Goal: Browse casually

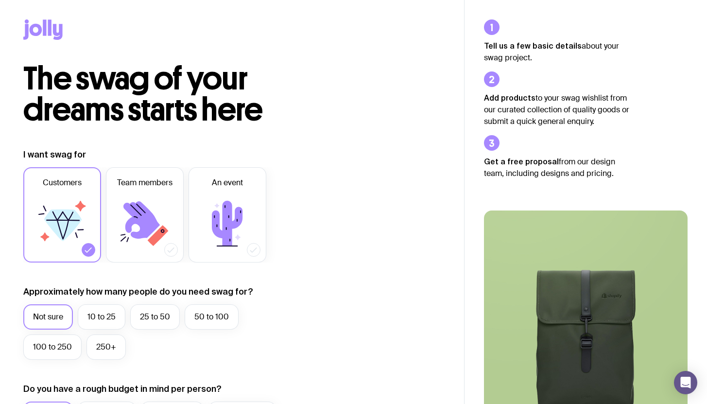
click at [40, 29] on icon at bounding box center [36, 30] width 13 height 12
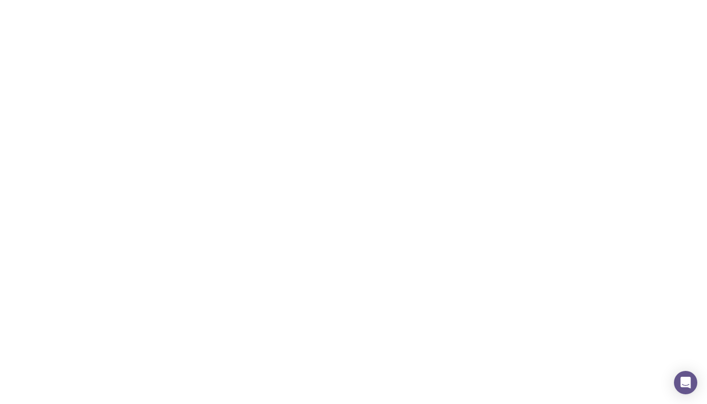
click at [40, 29] on icon at bounding box center [36, 30] width 13 height 12
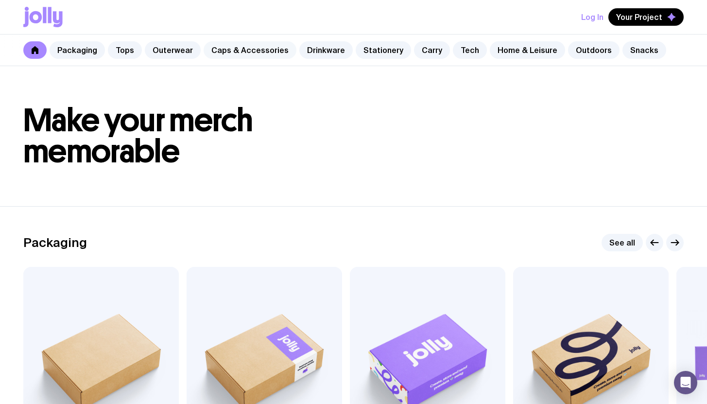
drag, startPoint x: 258, startPoint y: 53, endPoint x: 280, endPoint y: 52, distance: 22.4
click at [258, 54] on link "Caps & Accessories" at bounding box center [250, 49] width 93 height 17
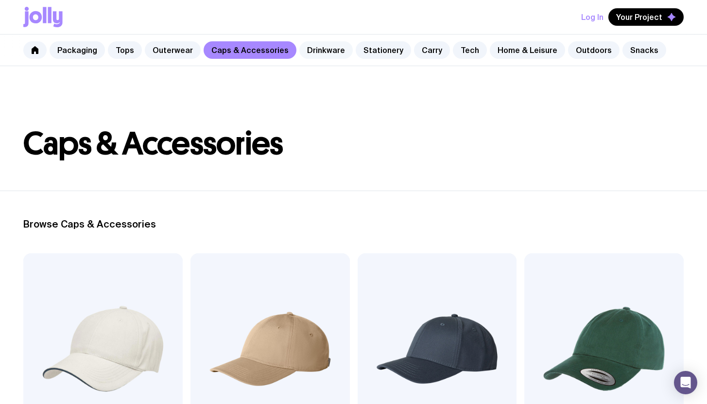
click at [316, 52] on link "Drinkware" at bounding box center [325, 49] width 53 height 17
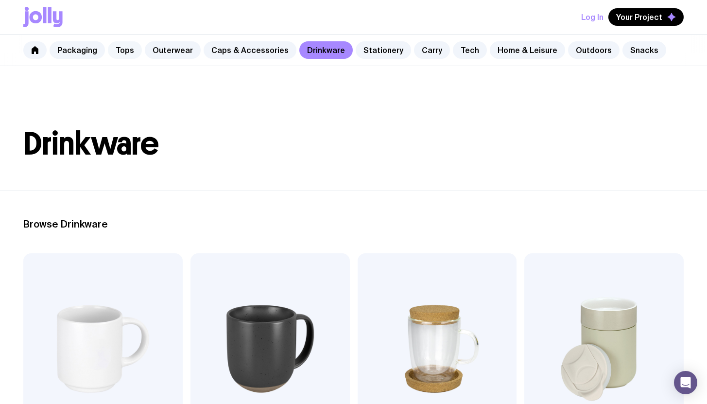
click at [123, 50] on link "Tops" at bounding box center [125, 49] width 34 height 17
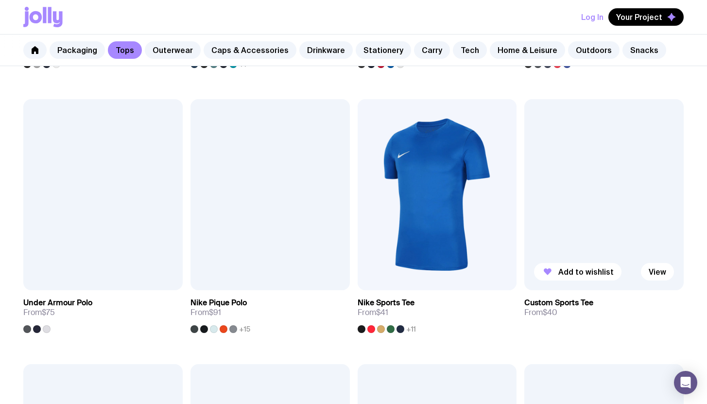
scroll to position [990, 0]
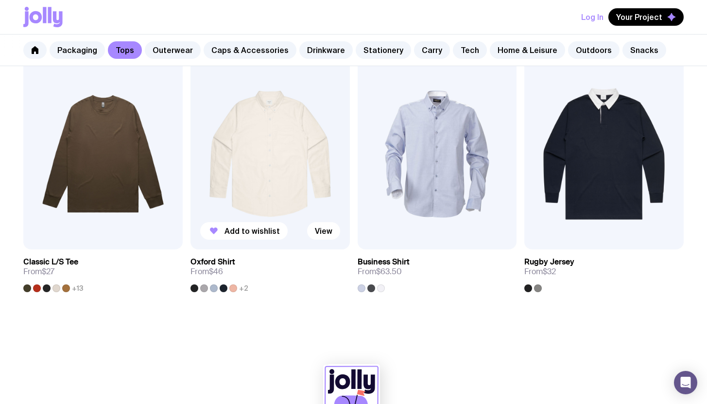
click at [290, 158] on img at bounding box center [269, 153] width 159 height 191
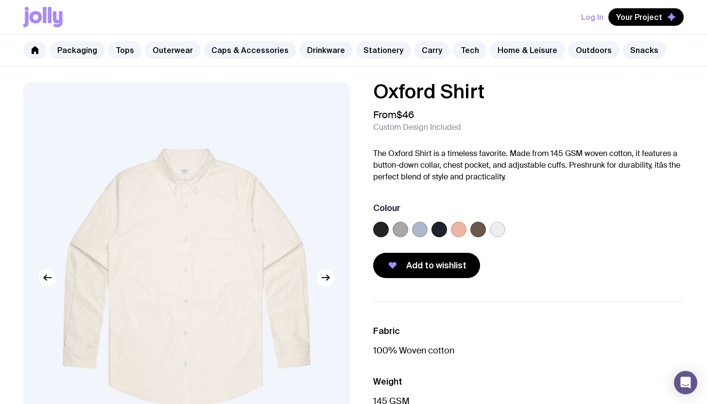
click at [377, 228] on label at bounding box center [381, 230] width 16 height 16
click at [0, 0] on input "radio" at bounding box center [0, 0] width 0 height 0
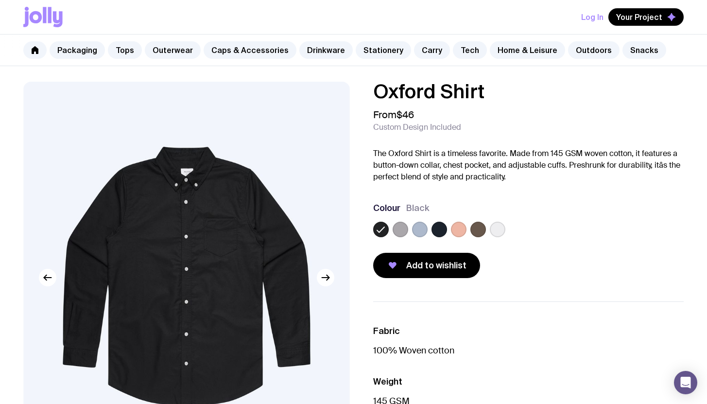
click at [451, 232] on label at bounding box center [459, 230] width 16 height 16
click at [0, 0] on input "radio" at bounding box center [0, 0] width 0 height 0
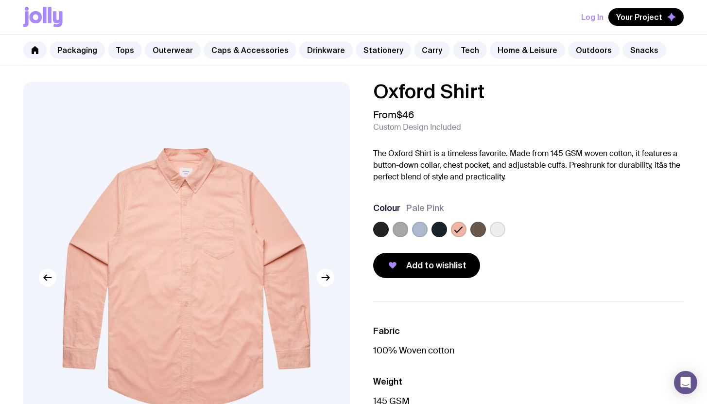
click at [439, 232] on label at bounding box center [439, 230] width 16 height 16
click at [0, 0] on input "radio" at bounding box center [0, 0] width 0 height 0
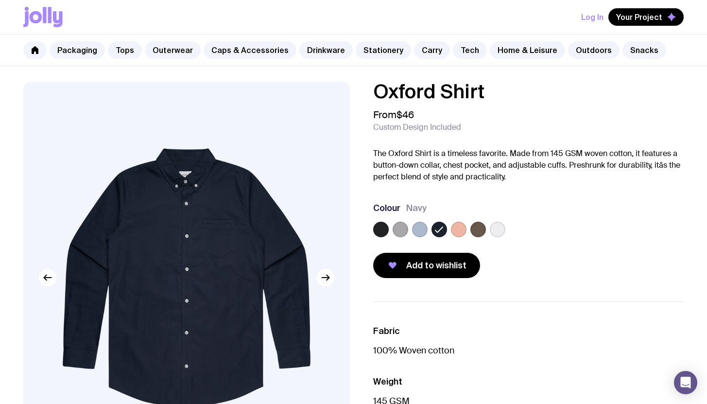
click at [379, 231] on label at bounding box center [381, 230] width 16 height 16
click at [0, 0] on input "radio" at bounding box center [0, 0] width 0 height 0
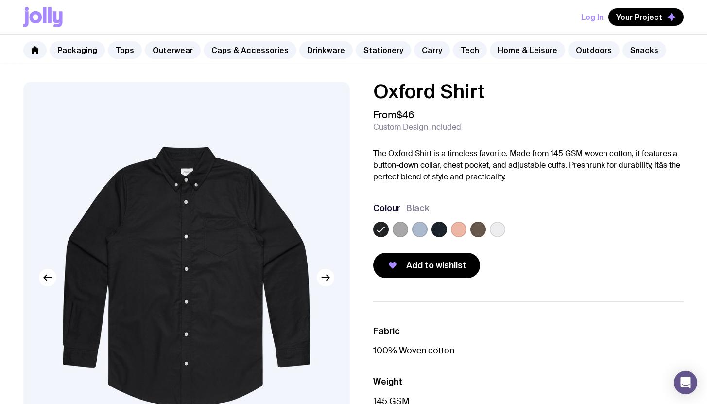
click at [501, 231] on label at bounding box center [498, 230] width 16 height 16
click at [0, 0] on input "radio" at bounding box center [0, 0] width 0 height 0
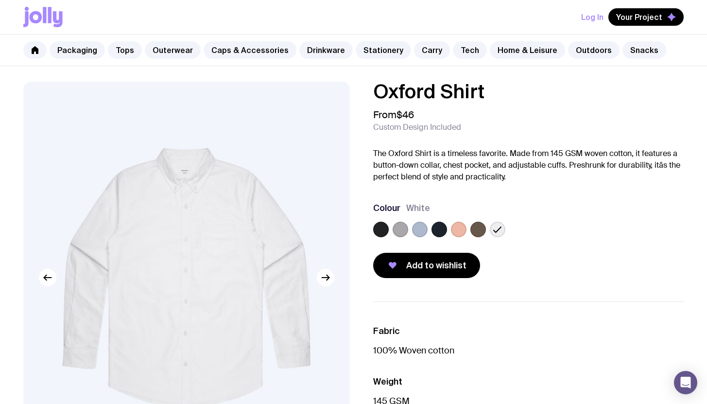
click at [409, 225] on div at bounding box center [528, 231] width 311 height 19
click at [424, 233] on label at bounding box center [420, 230] width 16 height 16
click at [0, 0] on input "radio" at bounding box center [0, 0] width 0 height 0
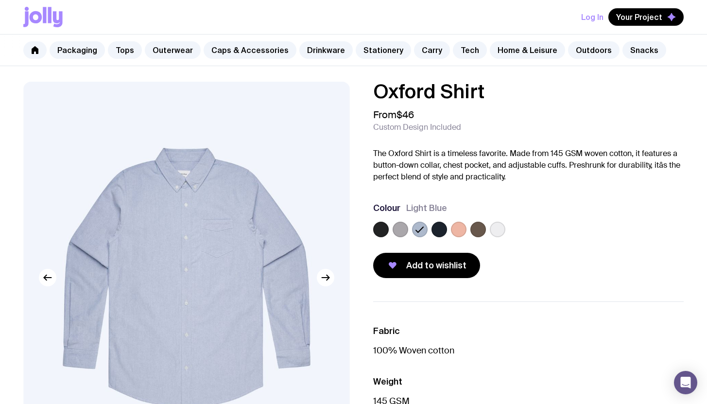
click at [399, 229] on label at bounding box center [401, 230] width 16 height 16
click at [0, 0] on input "radio" at bounding box center [0, 0] width 0 height 0
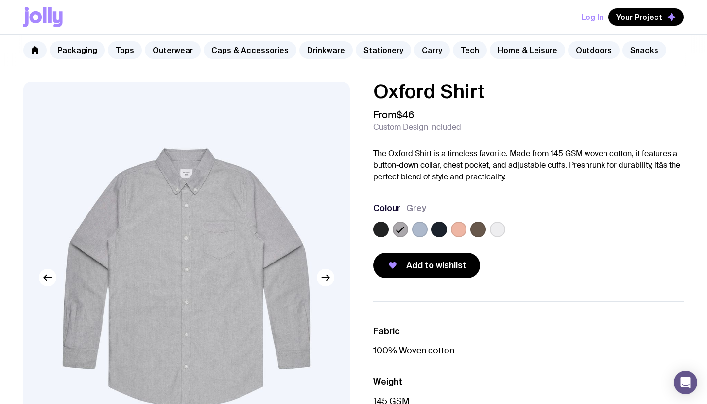
click at [459, 232] on label at bounding box center [459, 230] width 16 height 16
click at [0, 0] on input "radio" at bounding box center [0, 0] width 0 height 0
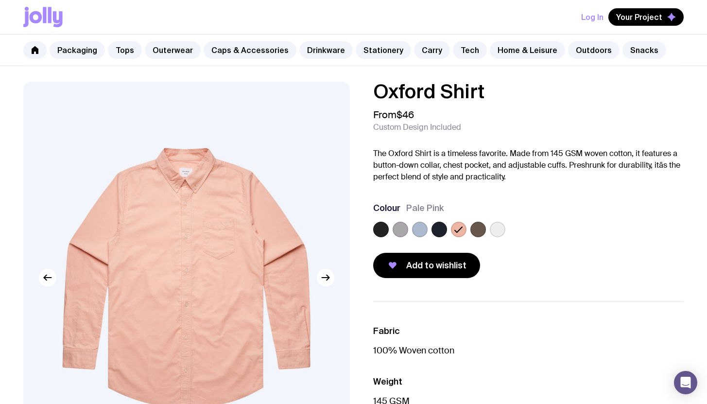
click at [478, 233] on label at bounding box center [478, 230] width 16 height 16
click at [0, 0] on input "radio" at bounding box center [0, 0] width 0 height 0
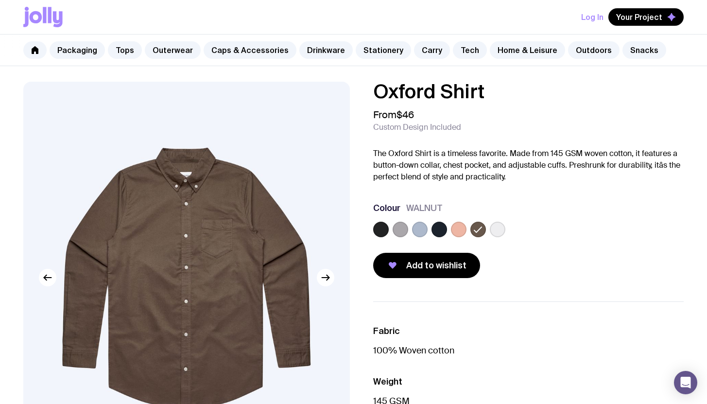
click at [495, 231] on label at bounding box center [498, 230] width 16 height 16
click at [0, 0] on input "radio" at bounding box center [0, 0] width 0 height 0
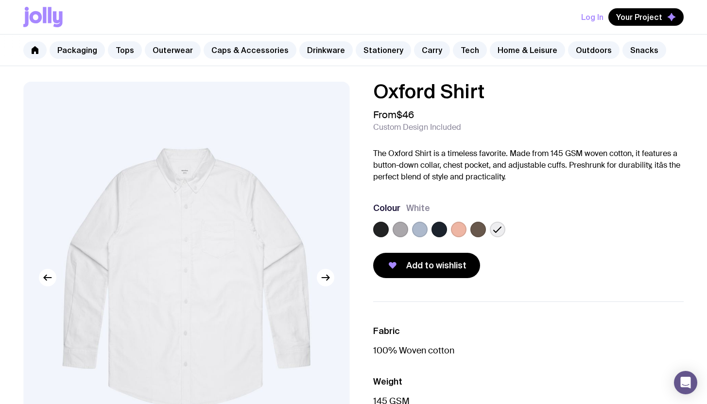
click at [387, 231] on label at bounding box center [381, 230] width 16 height 16
click at [0, 0] on input "radio" at bounding box center [0, 0] width 0 height 0
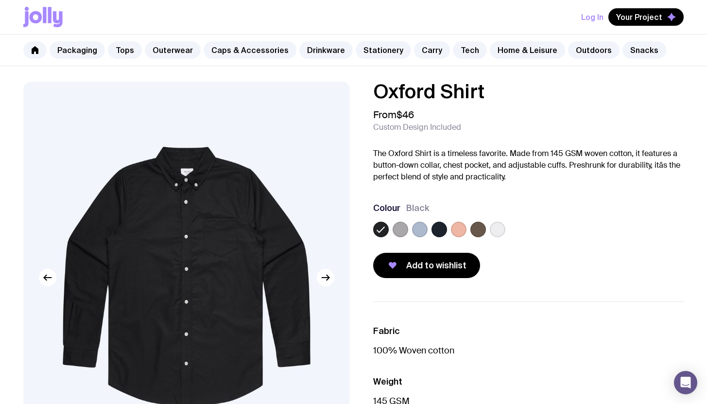
click at [441, 231] on label at bounding box center [439, 230] width 16 height 16
click at [0, 0] on input "radio" at bounding box center [0, 0] width 0 height 0
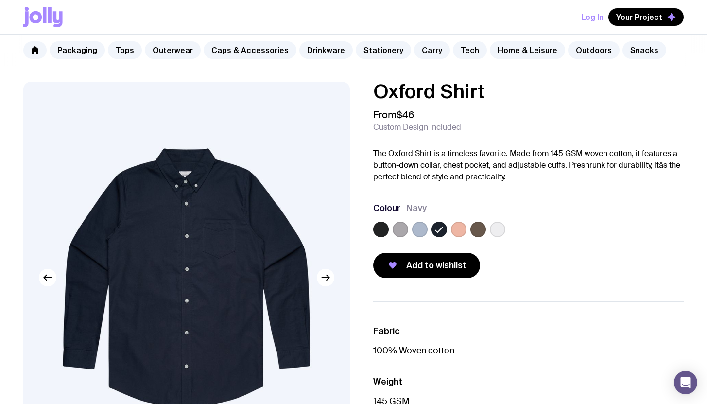
click at [381, 229] on label at bounding box center [381, 230] width 16 height 16
click at [0, 0] on input "radio" at bounding box center [0, 0] width 0 height 0
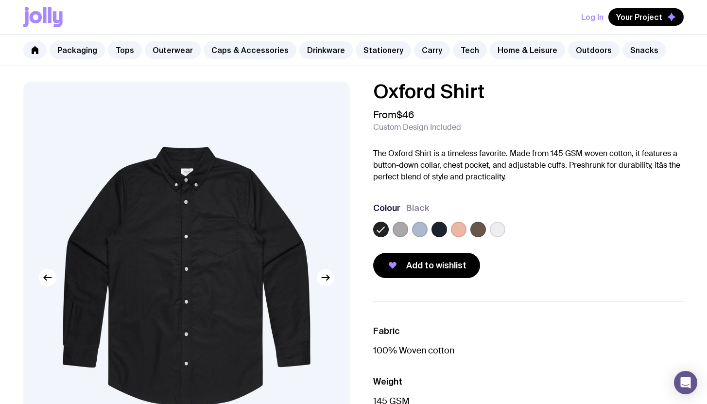
scroll to position [218, 0]
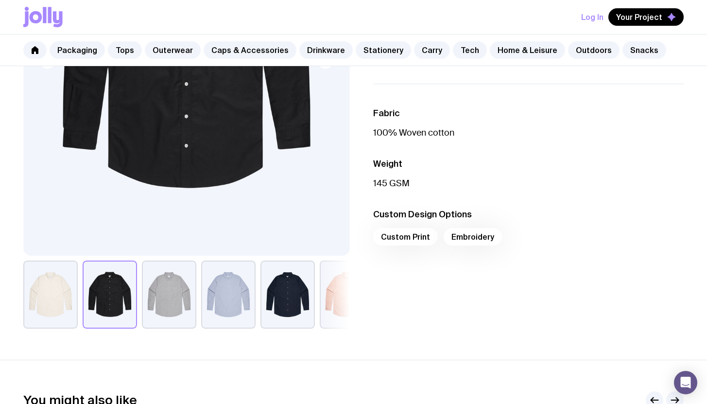
click at [484, 234] on div "Custom Print Embroidery" at bounding box center [528, 239] width 311 height 23
click at [481, 242] on div "Custom Print Embroidery" at bounding box center [528, 239] width 311 height 23
click at [390, 236] on div "Custom Print Embroidery" at bounding box center [528, 239] width 311 height 23
click at [473, 236] on div "Custom Print Embroidery" at bounding box center [528, 239] width 311 height 23
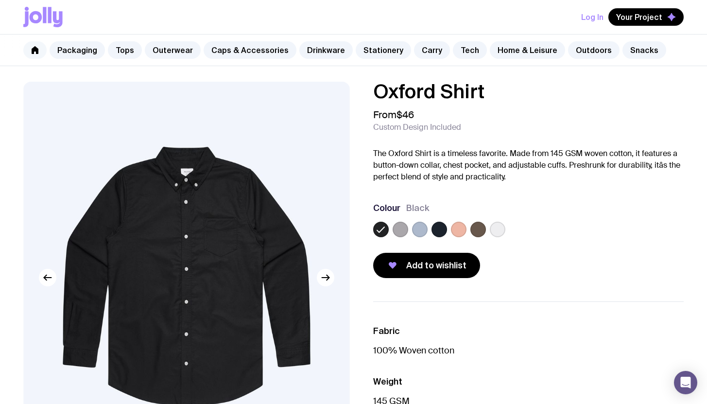
click at [37, 48] on icon at bounding box center [35, 50] width 8 height 8
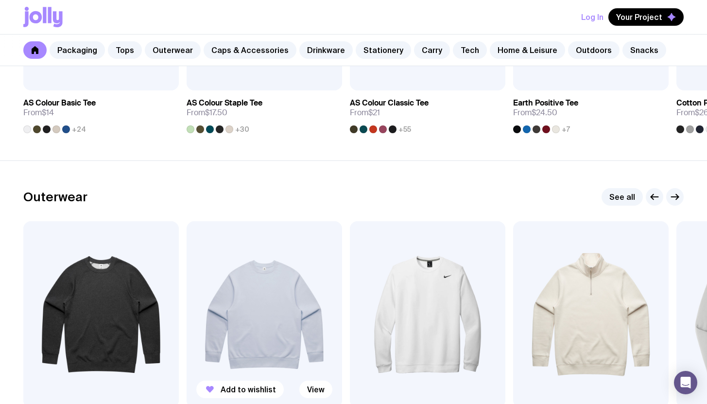
scroll to position [827, 0]
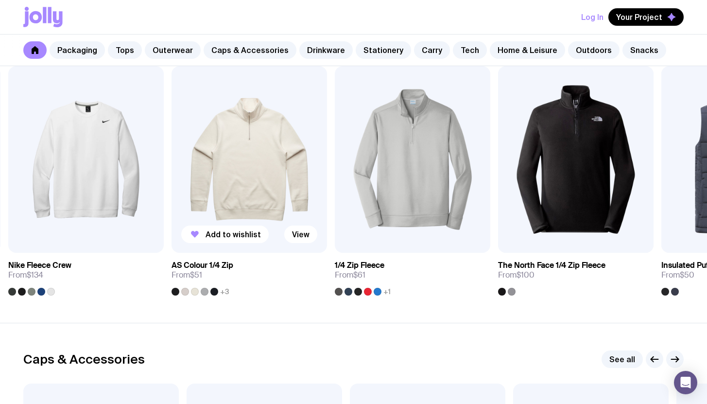
drag, startPoint x: 654, startPoint y: 178, endPoint x: 157, endPoint y: 163, distance: 496.8
click at [172, 164] on img at bounding box center [249, 159] width 155 height 187
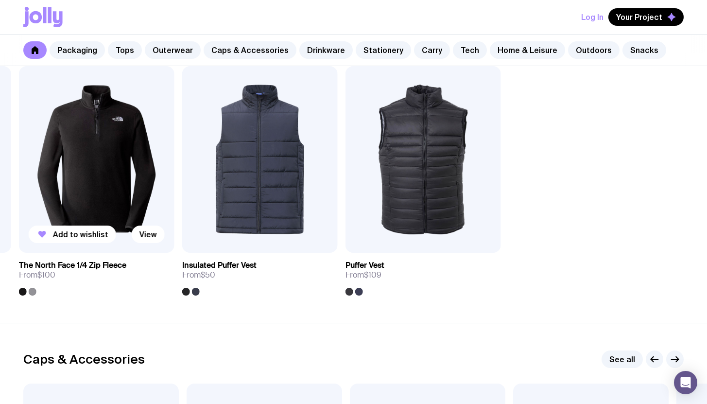
drag, startPoint x: 581, startPoint y: 157, endPoint x: 193, endPoint y: 152, distance: 387.8
click at [175, 153] on div "Add to wishlist View AS Colour Supply Crew (Regular Fit) From $37 +9 Add to wis…" at bounding box center [353, 180] width 660 height 229
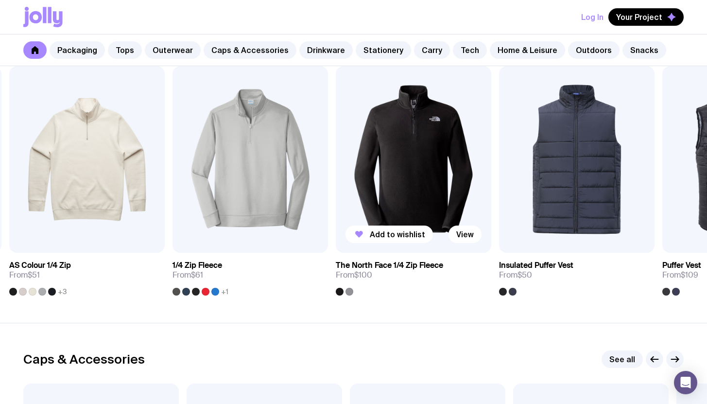
drag, startPoint x: 270, startPoint y: 179, endPoint x: 637, endPoint y: 169, distance: 367.0
click at [491, 176] on img at bounding box center [413, 159] width 155 height 187
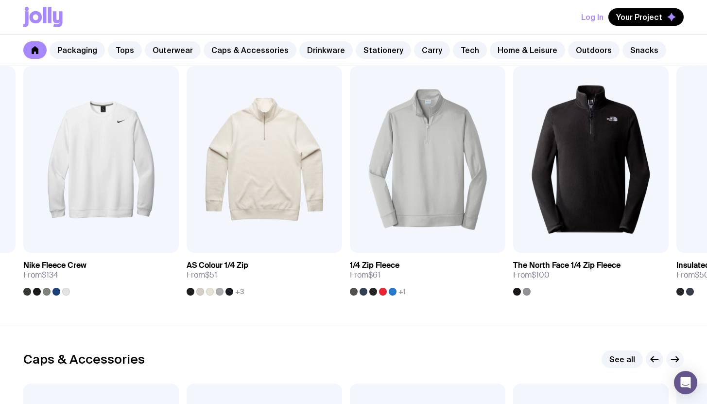
click at [675, 358] on icon "button" at bounding box center [675, 359] width 12 height 12
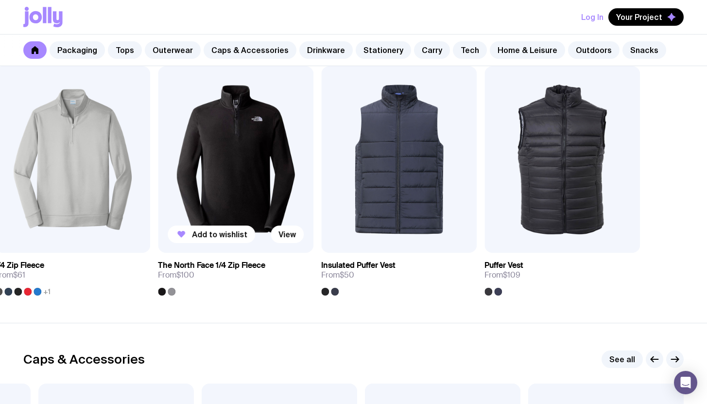
drag, startPoint x: 593, startPoint y: 209, endPoint x: 246, endPoint y: 197, distance: 347.6
click at [246, 197] on img at bounding box center [235, 159] width 155 height 187
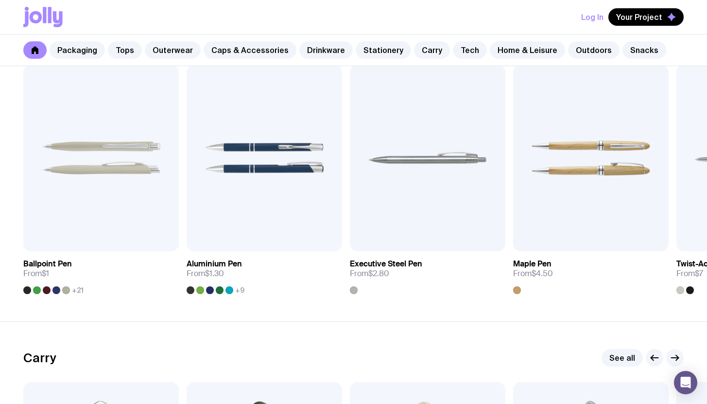
scroll to position [1999, 0]
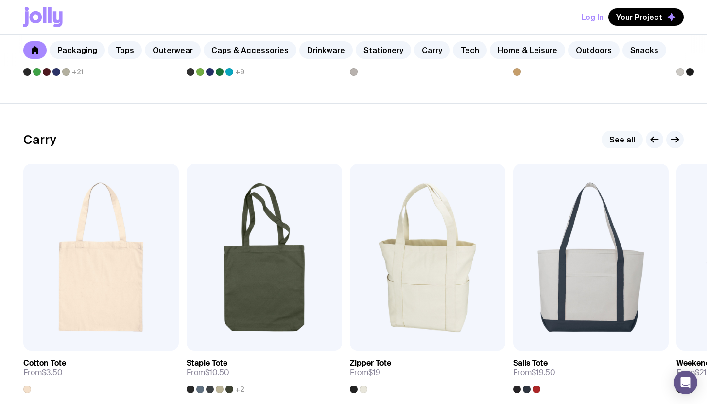
click at [627, 140] on link "See all" at bounding box center [622, 139] width 41 height 17
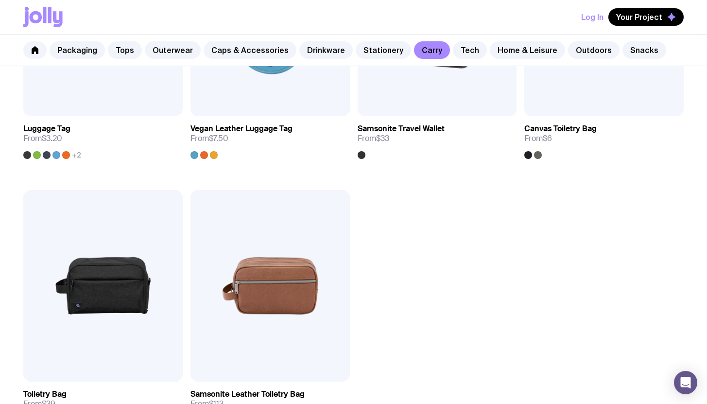
scroll to position [2368, 0]
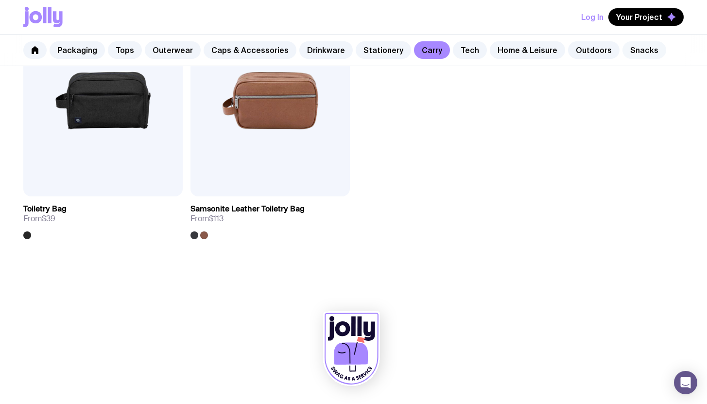
click at [624, 55] on link "Snacks" at bounding box center [644, 49] width 44 height 17
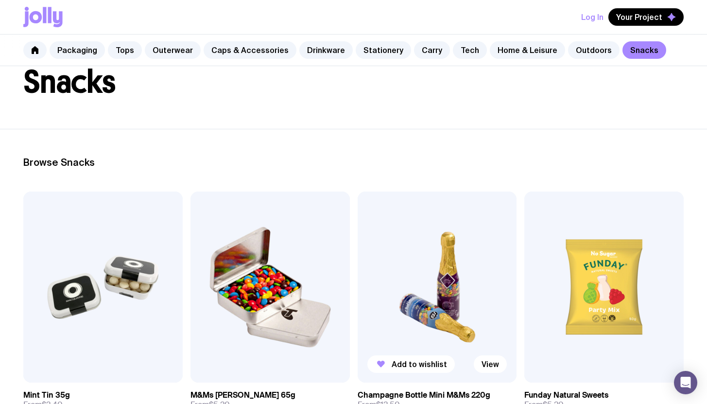
scroll to position [148, 0]
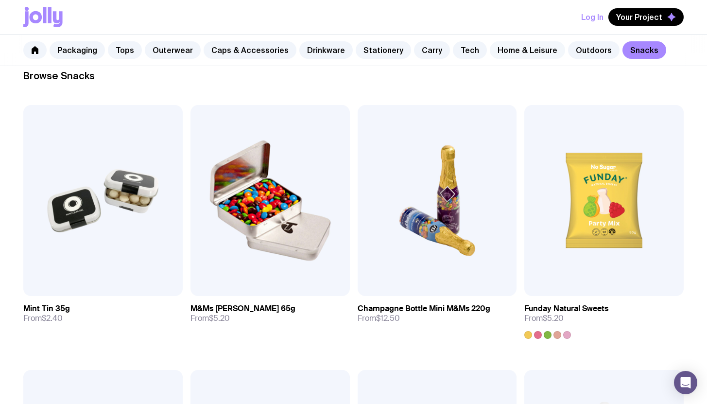
click at [522, 47] on link "Home & Leisure" at bounding box center [527, 49] width 75 height 17
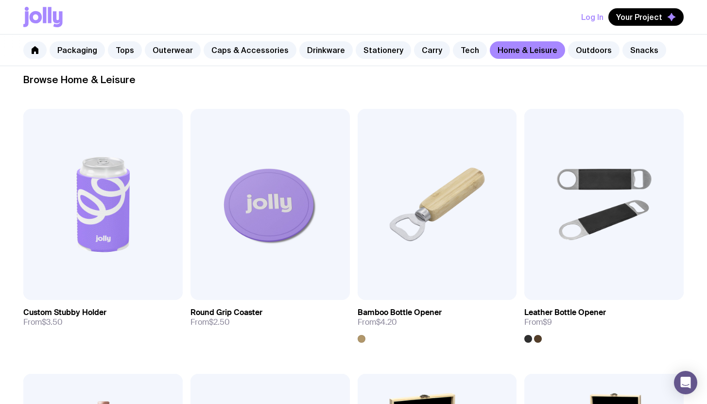
scroll to position [312, 0]
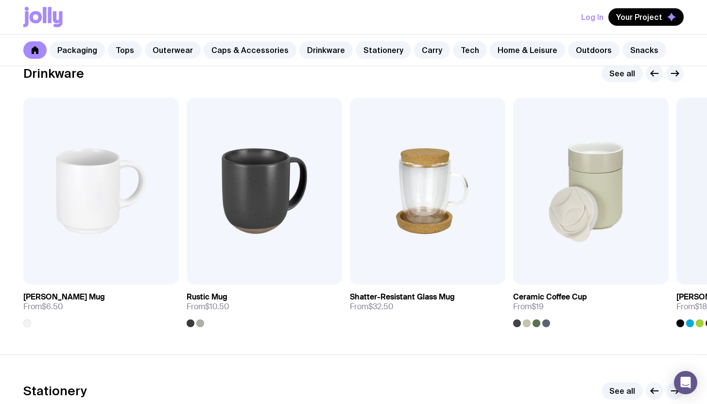
scroll to position [1481, 0]
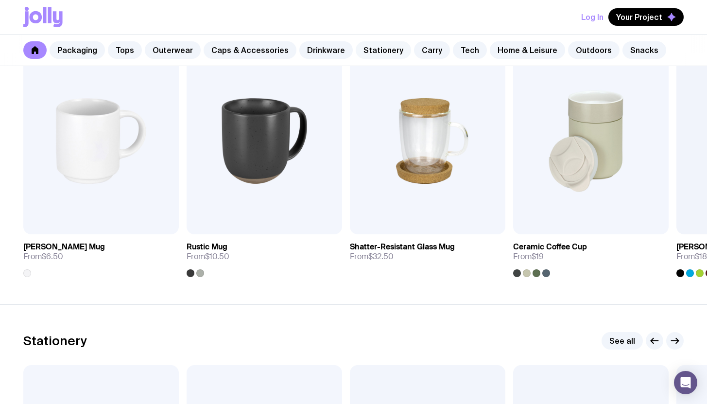
click at [379, 51] on link "Stationery" at bounding box center [383, 49] width 55 height 17
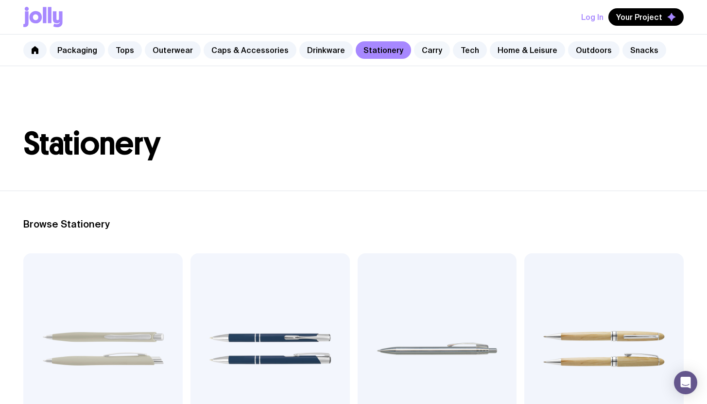
click at [421, 49] on link "Carry" at bounding box center [432, 49] width 36 height 17
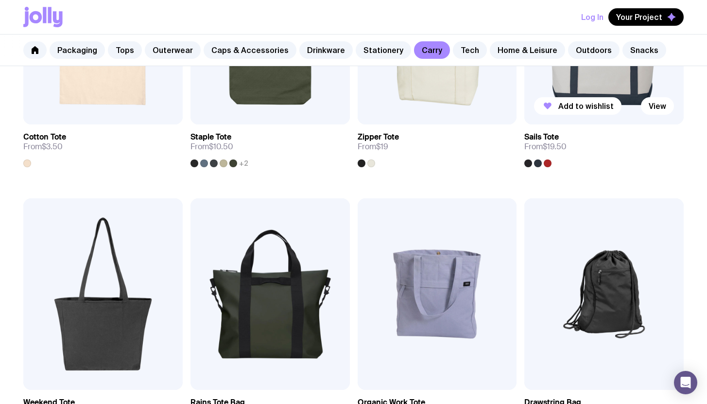
scroll to position [370, 0]
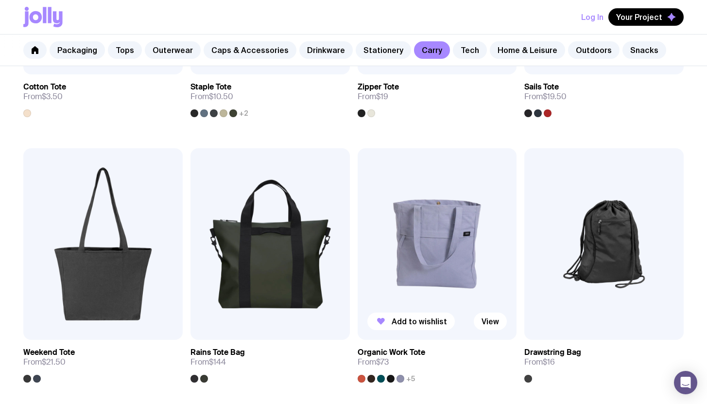
click at [466, 232] on img at bounding box center [437, 243] width 159 height 191
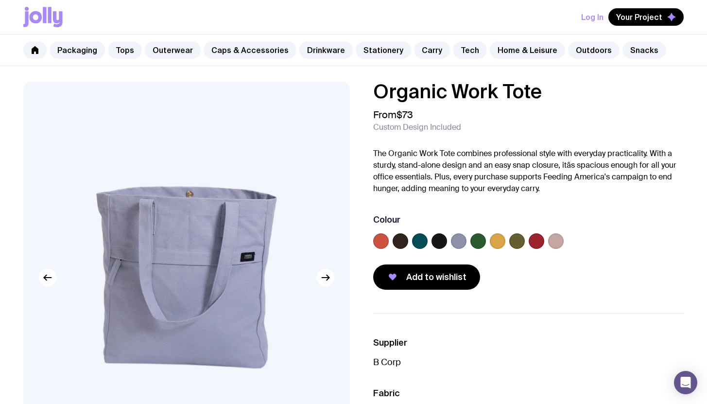
click at [323, 286] on img at bounding box center [186, 278] width 327 height 392
click at [324, 285] on button "button" at bounding box center [325, 277] width 17 height 17
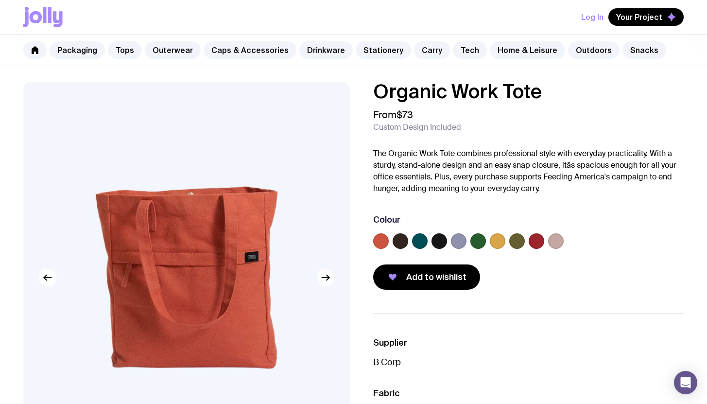
click at [326, 283] on button "button" at bounding box center [325, 277] width 17 height 17
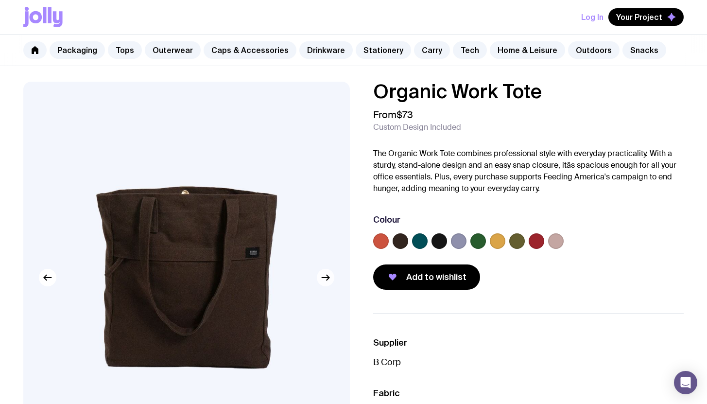
click at [326, 283] on button "button" at bounding box center [325, 277] width 17 height 17
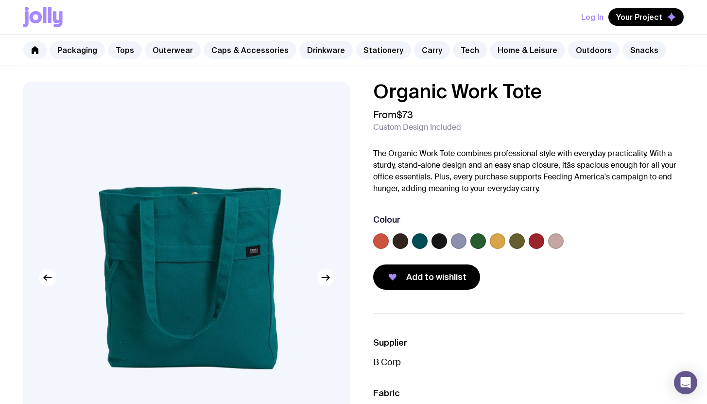
click at [326, 283] on button "button" at bounding box center [325, 277] width 17 height 17
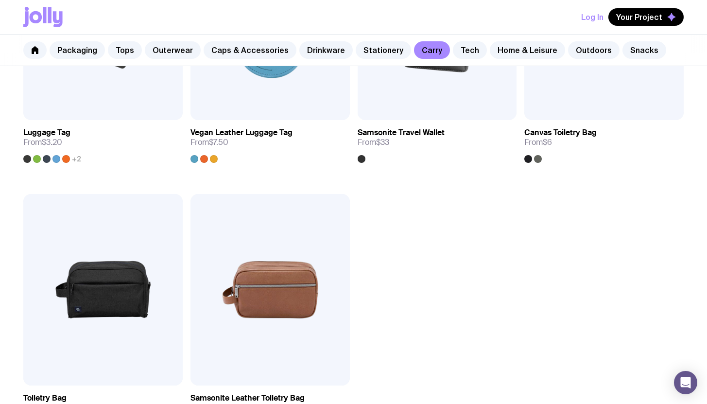
scroll to position [2191, 0]
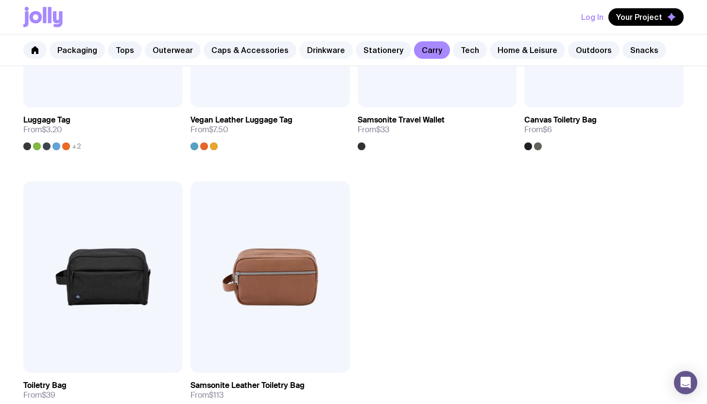
click at [312, 47] on link "Drinkware" at bounding box center [325, 49] width 53 height 17
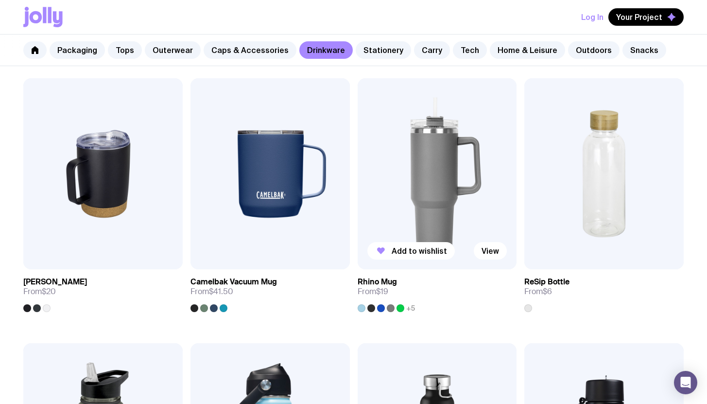
scroll to position [686, 0]
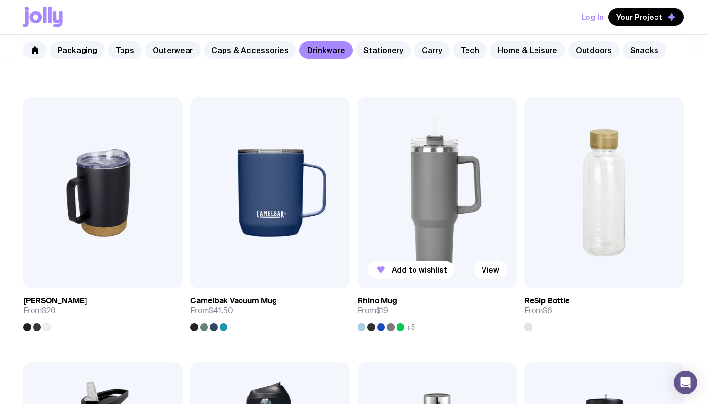
click at [383, 304] on h3 "Rhino Mug" at bounding box center [377, 301] width 39 height 10
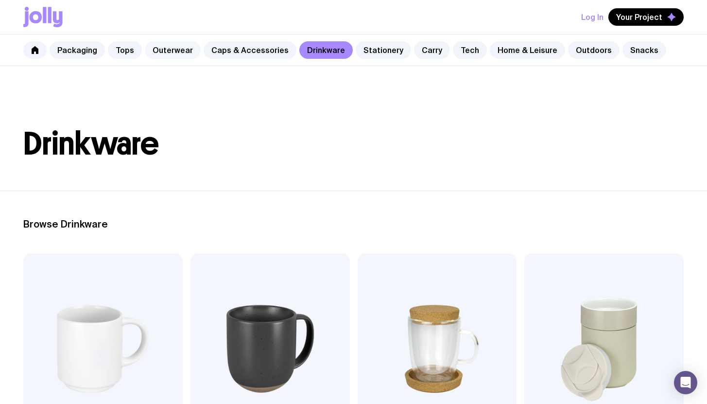
click at [147, 50] on link "Outerwear" at bounding box center [173, 49] width 56 height 17
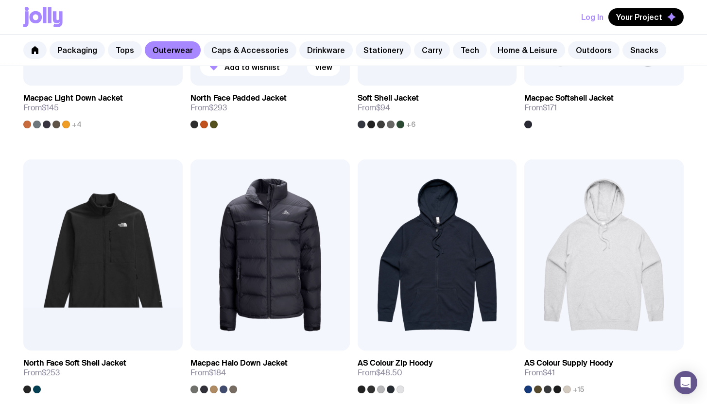
scroll to position [1378, 0]
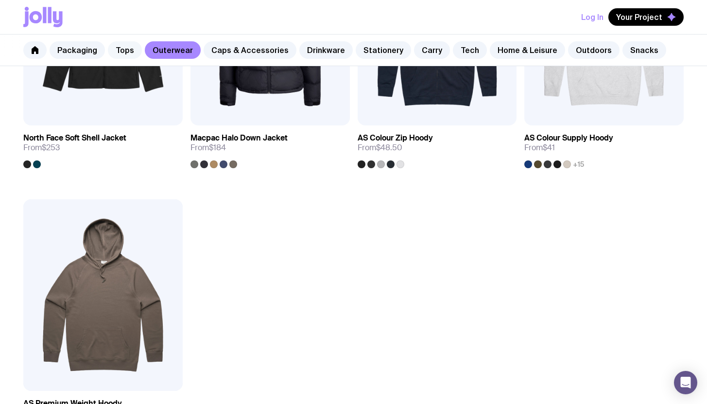
click at [119, 54] on link "Tops" at bounding box center [125, 49] width 34 height 17
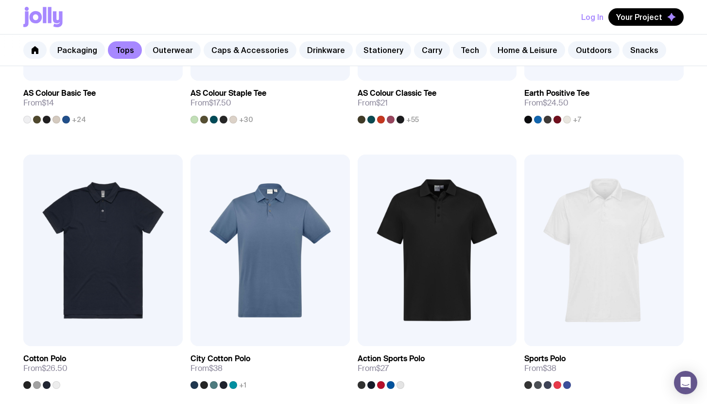
scroll to position [517, 0]
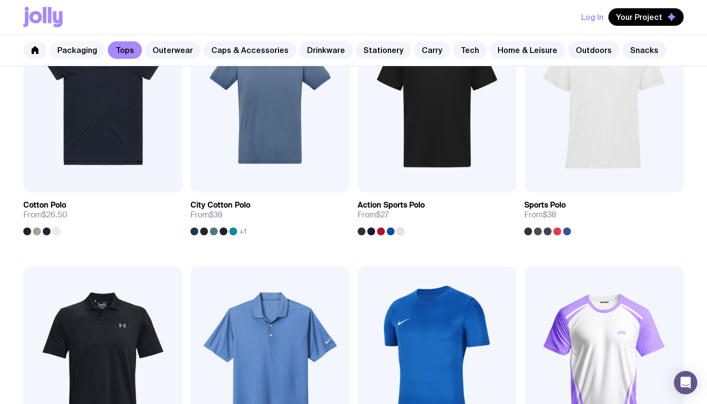
click at [63, 46] on link "Packaging" at bounding box center [77, 49] width 55 height 17
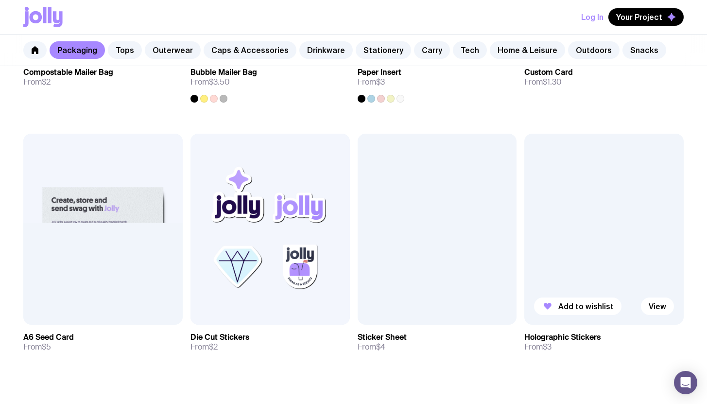
scroll to position [1020, 0]
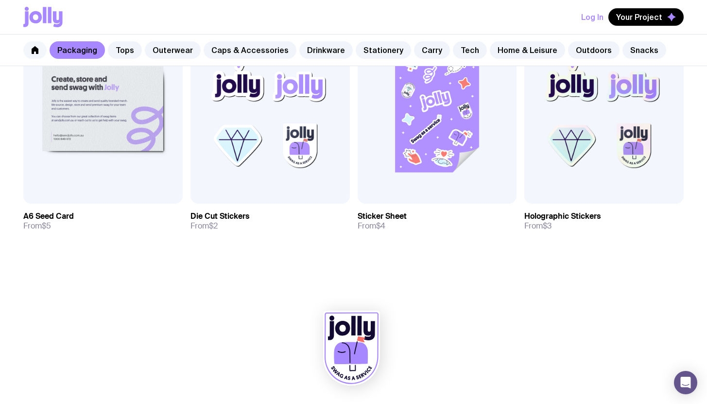
click at [36, 50] on icon at bounding box center [35, 50] width 7 height 8
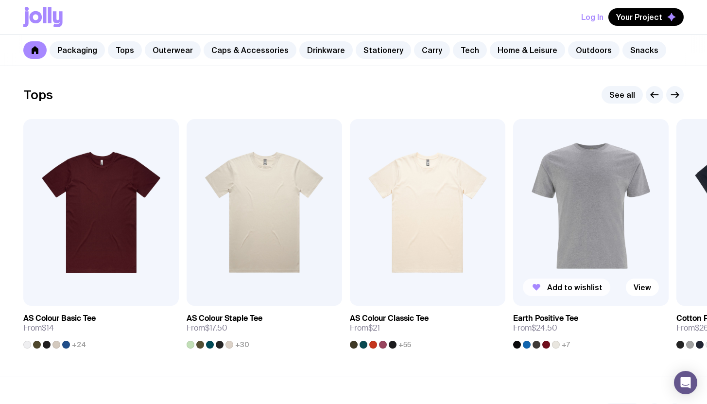
scroll to position [557, 0]
